Goal: Task Accomplishment & Management: Manage account settings

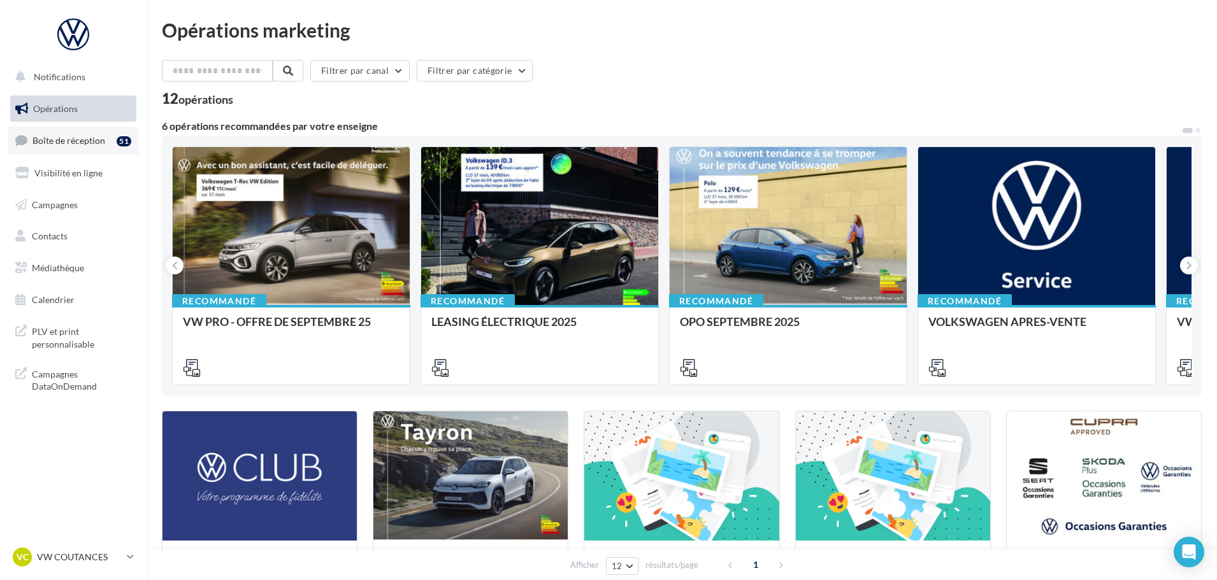
click at [75, 148] on link "Boîte de réception 51" at bounding box center [73, 140] width 131 height 27
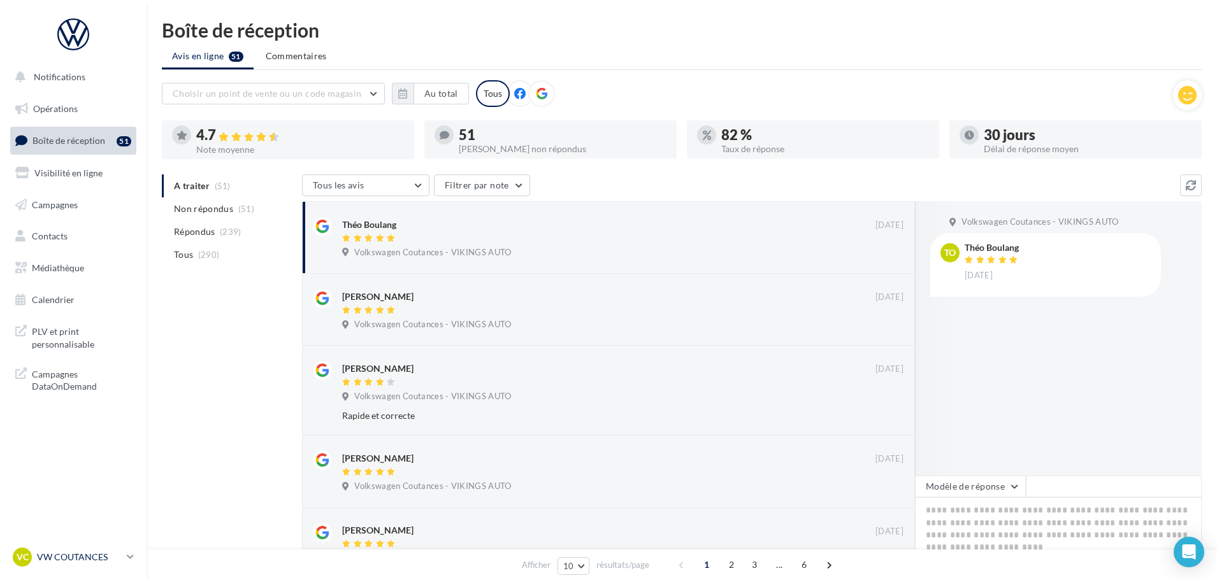
click at [83, 559] on p "VW COUTANCES" at bounding box center [79, 557] width 85 height 13
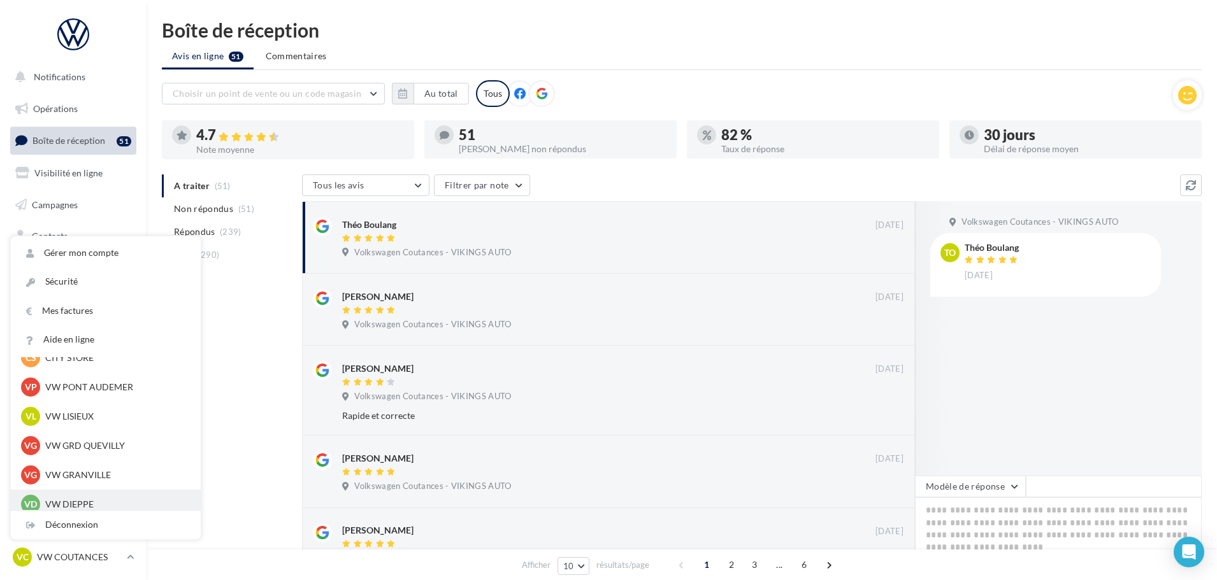
scroll to position [318, 0]
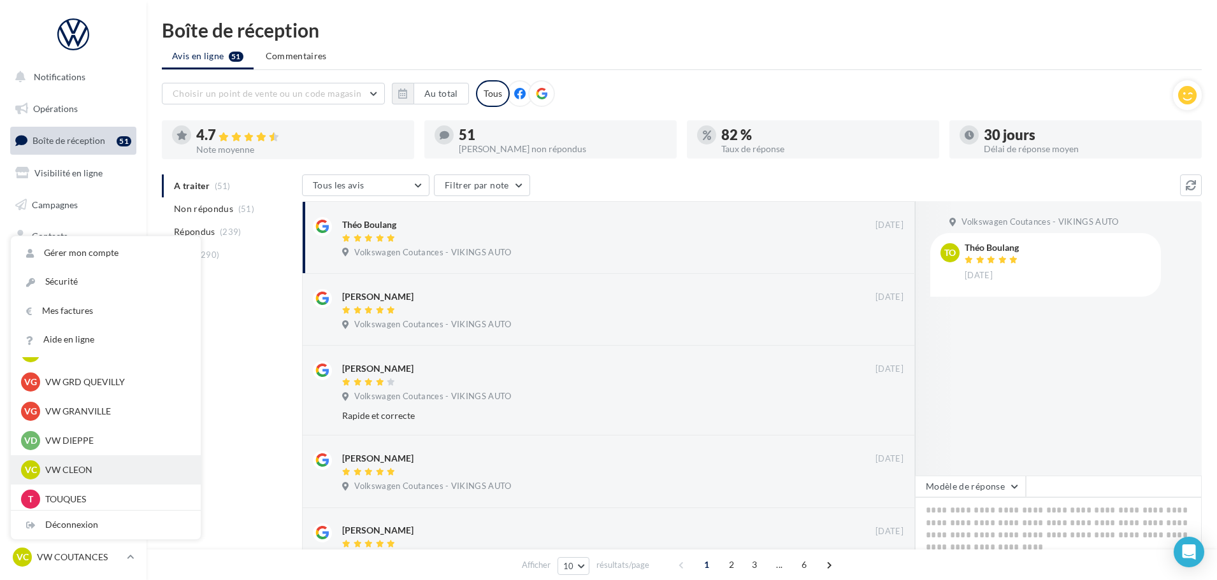
click at [79, 471] on p "VW CLEON" at bounding box center [115, 470] width 140 height 13
